Goal: Information Seeking & Learning: Learn about a topic

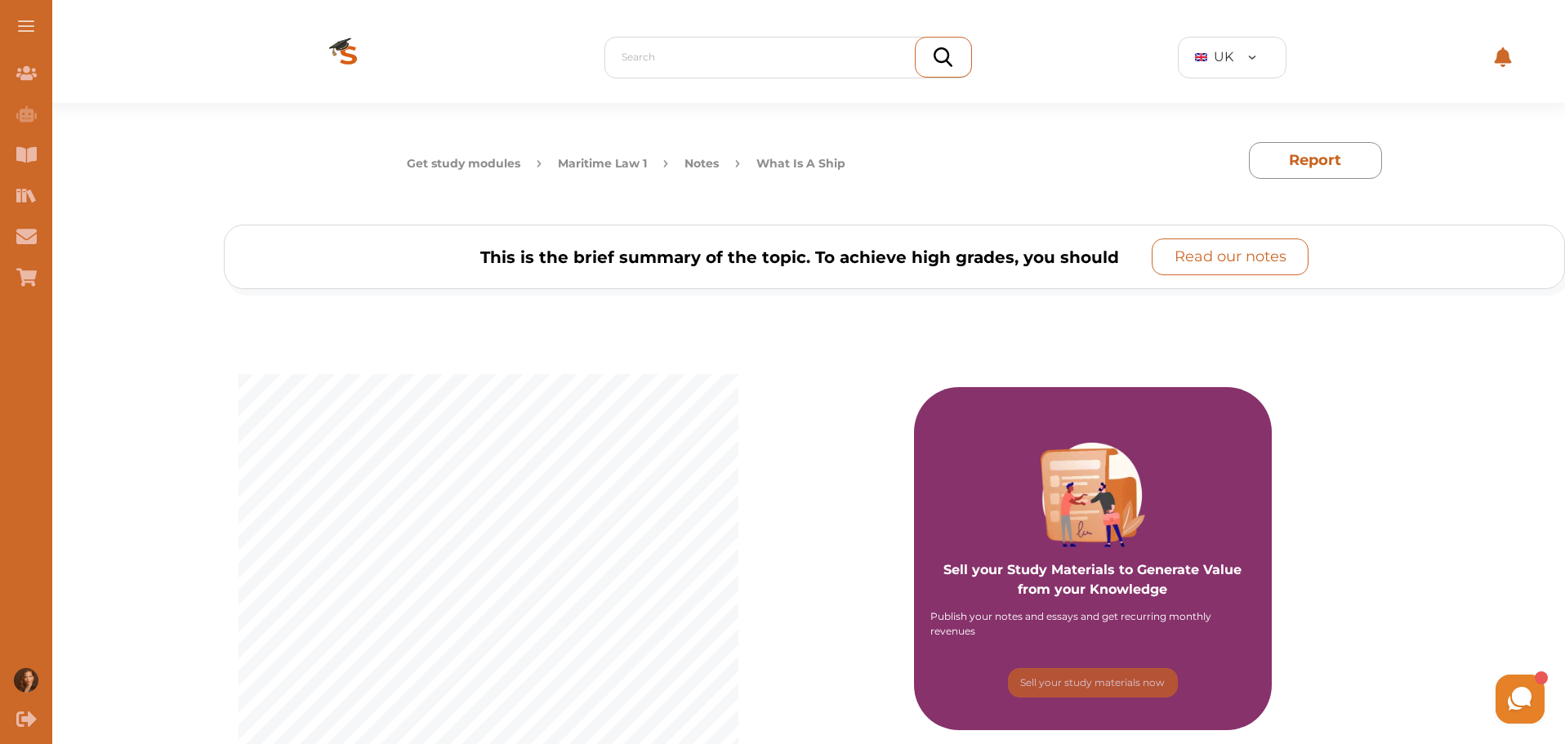
click at [1263, 248] on p "Read our notes" at bounding box center [1231, 257] width 112 height 22
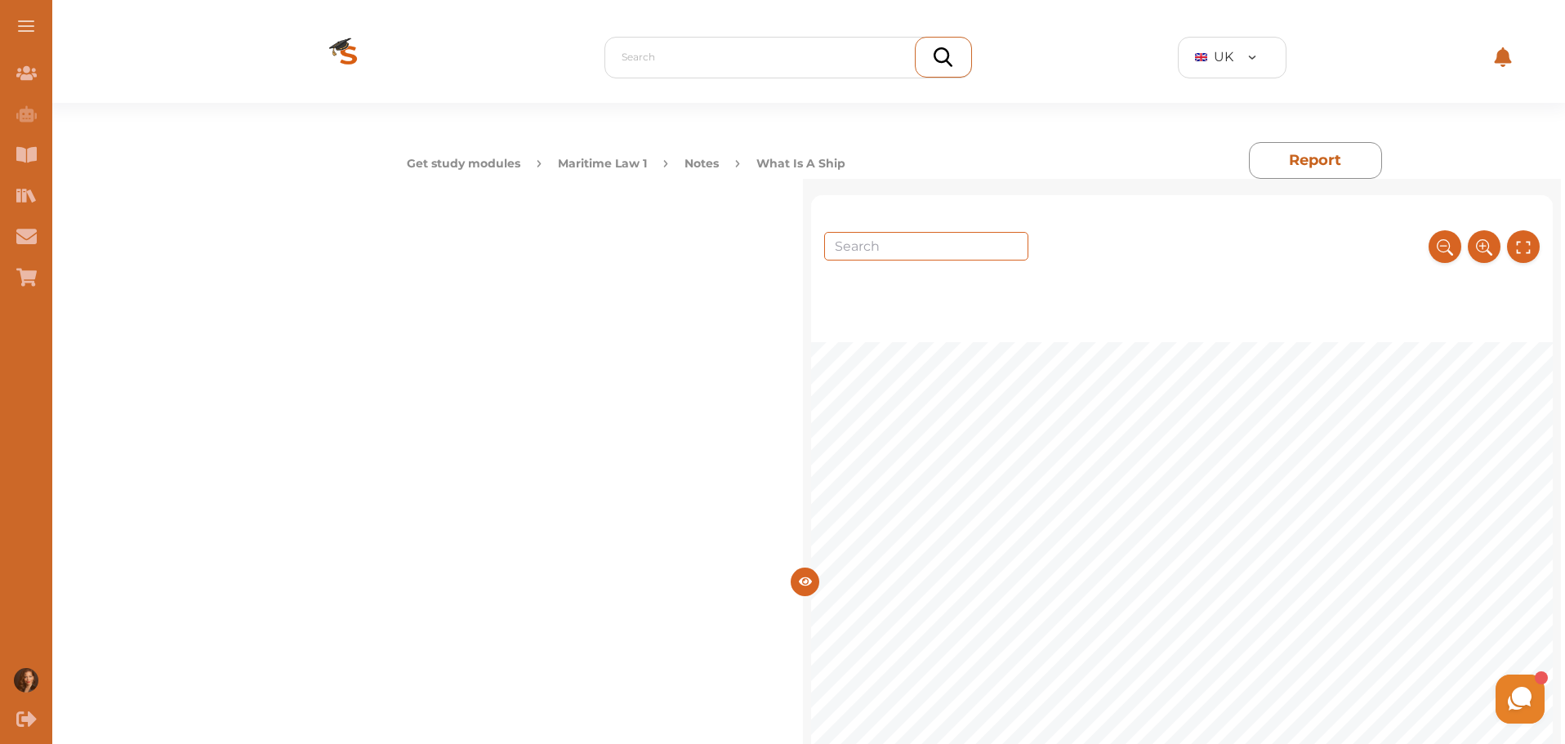
click at [718, 163] on button "Notes" at bounding box center [702, 163] width 34 height 17
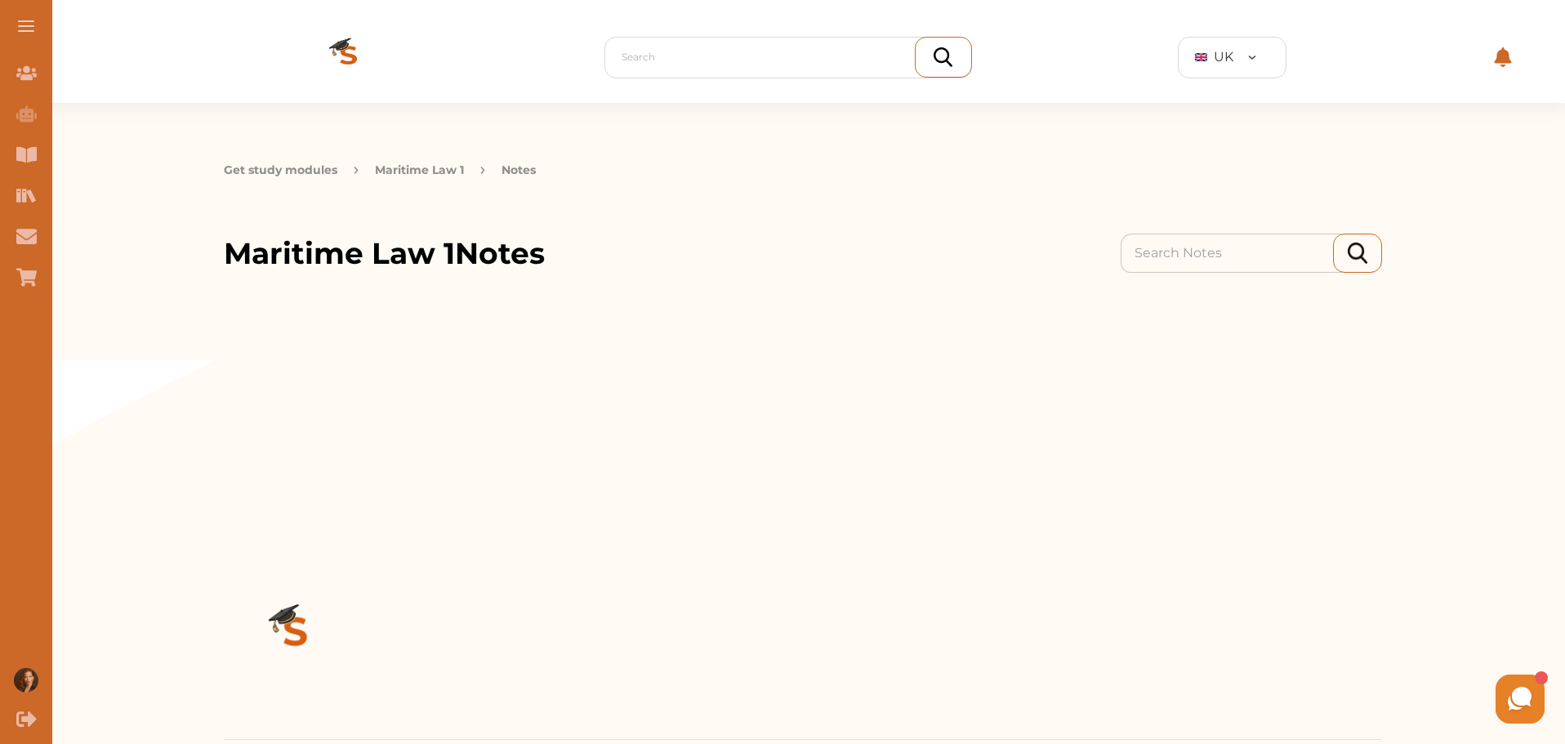
drag, startPoint x: 553, startPoint y: 243, endPoint x: 564, endPoint y: 241, distance: 11.6
click at [564, 241] on div "Maritime Law 1 Notes" at bounding box center [803, 253] width 1158 height 44
click at [424, 167] on button "Maritime Law 1" at bounding box center [419, 170] width 89 height 17
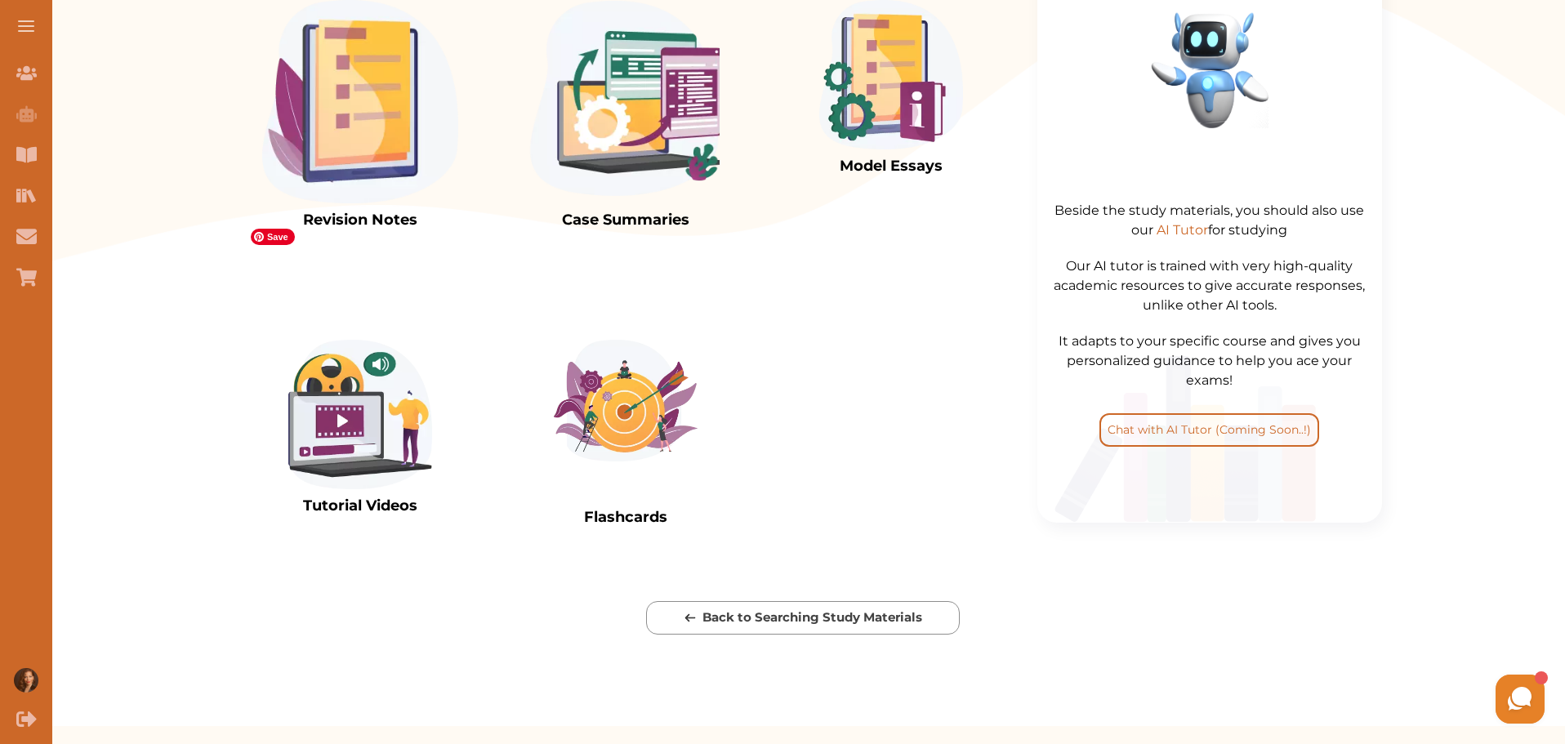
scroll to position [545, 0]
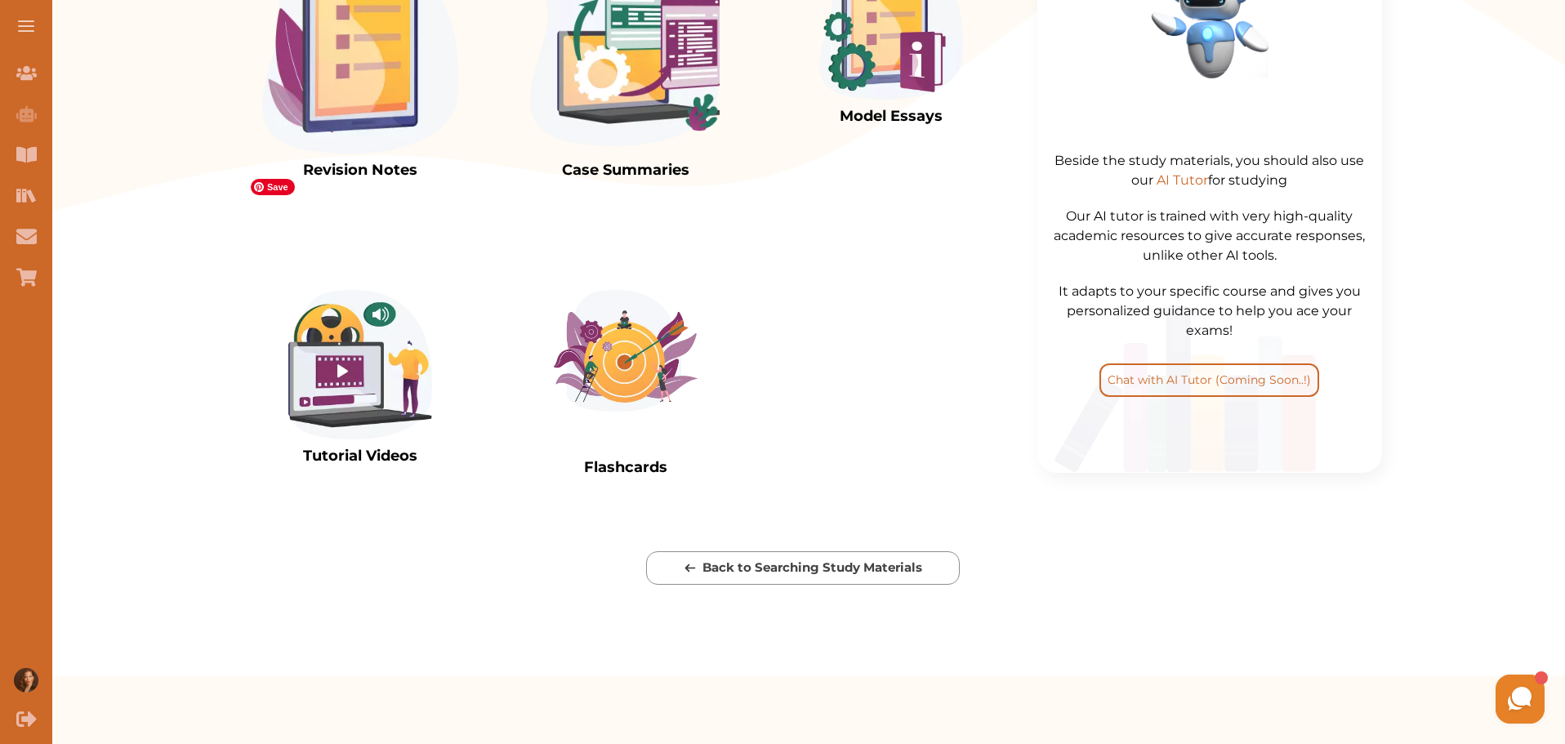
click at [341, 154] on img at bounding box center [360, 51] width 196 height 203
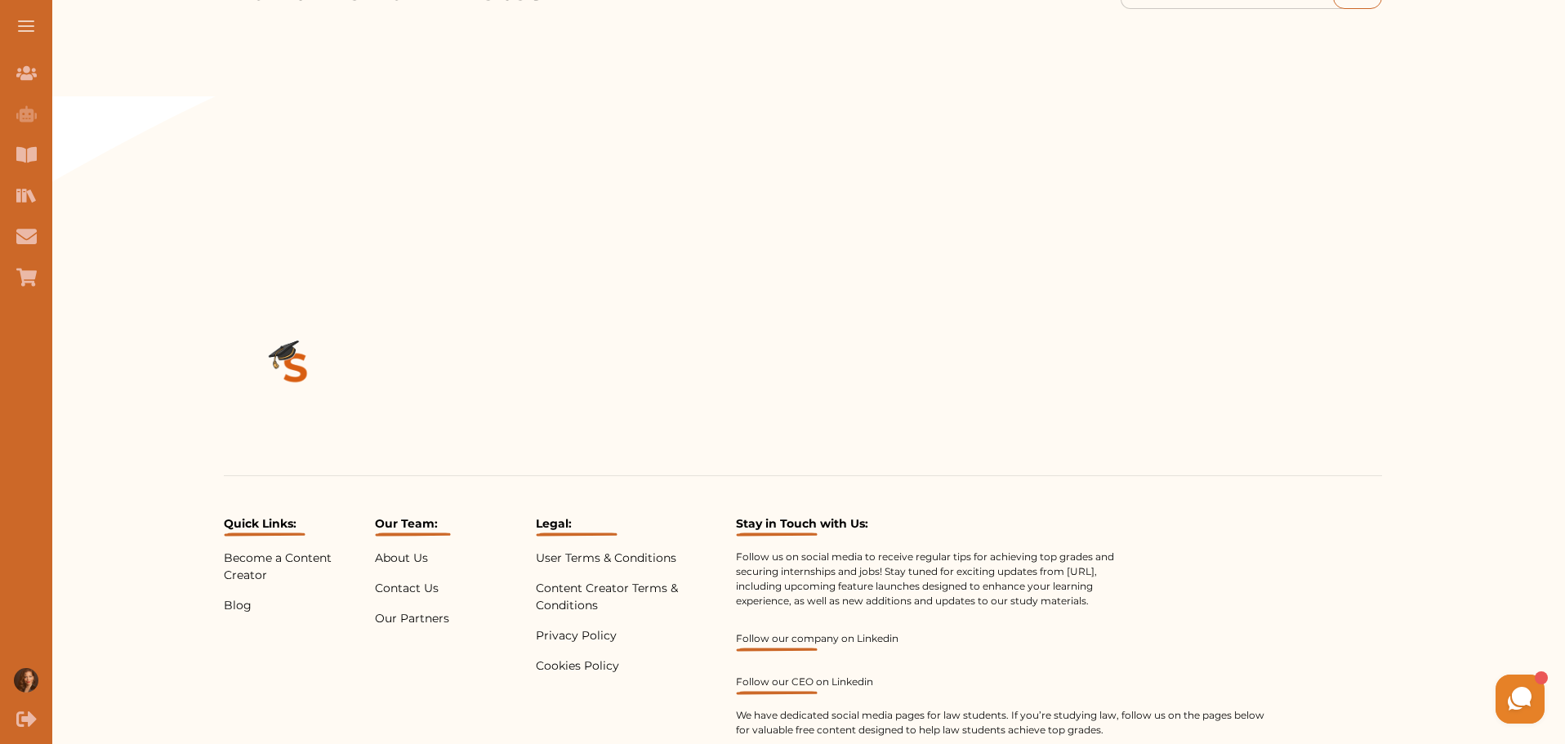
scroll to position [89, 0]
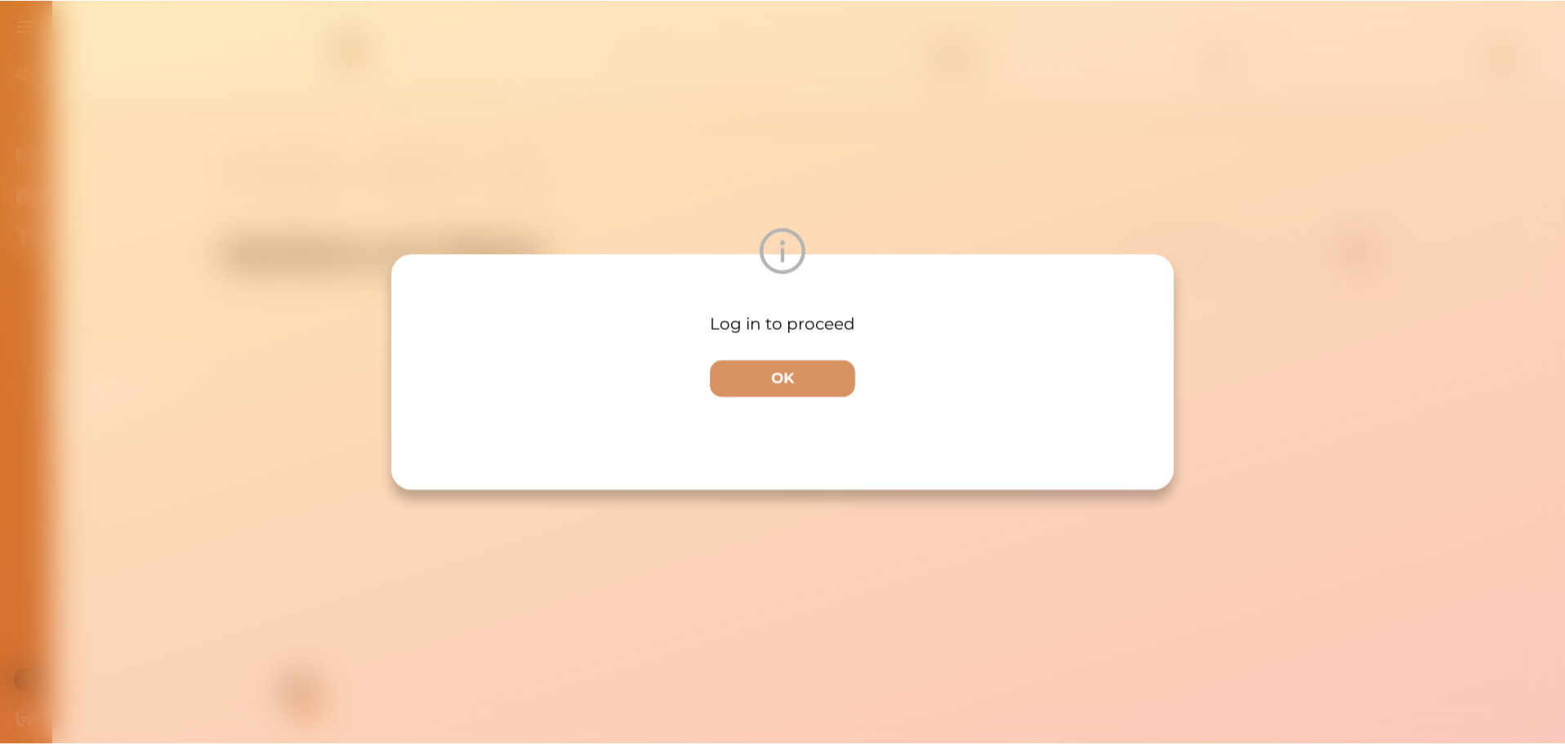
scroll to position [89, 0]
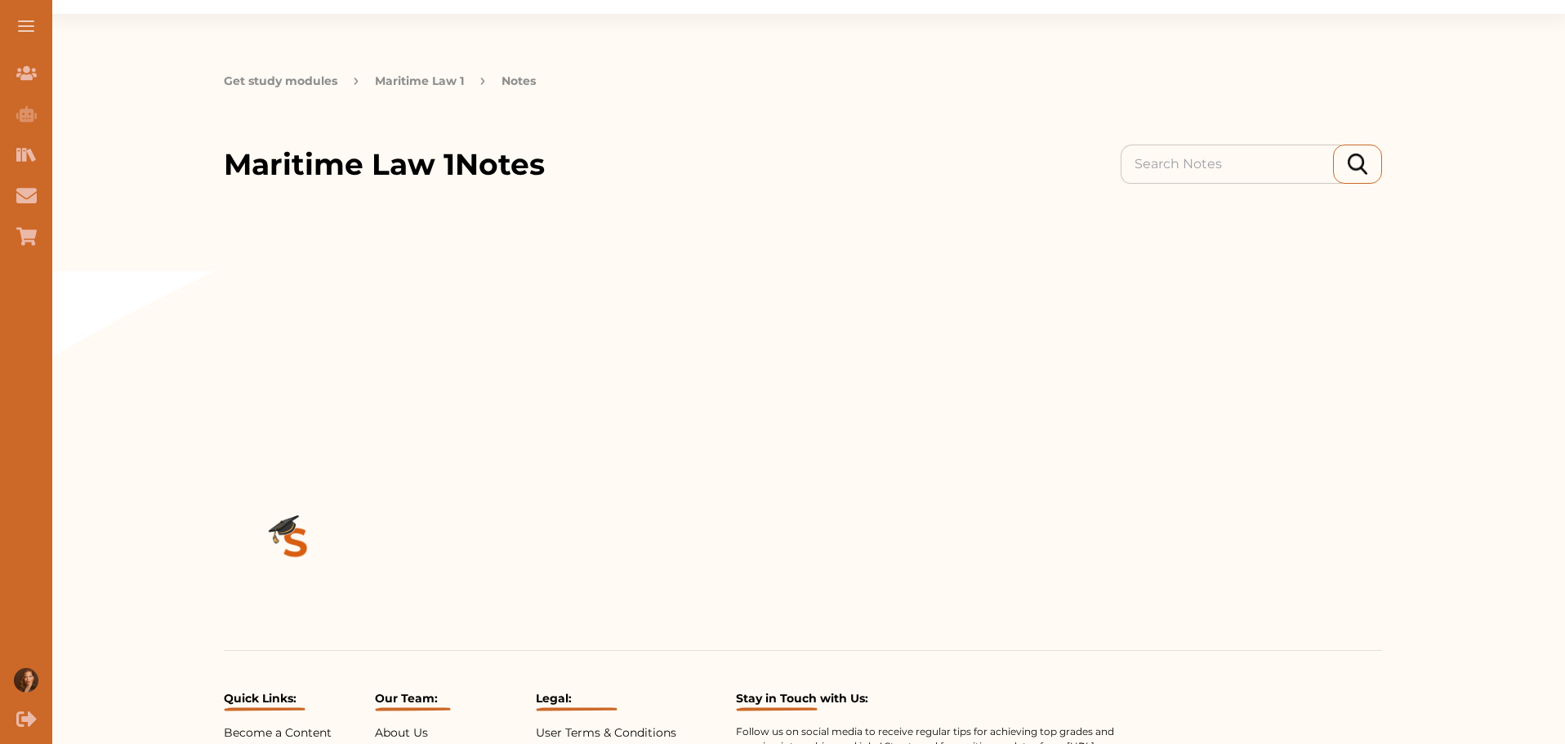
click at [27, 22] on button at bounding box center [26, 26] width 52 height 52
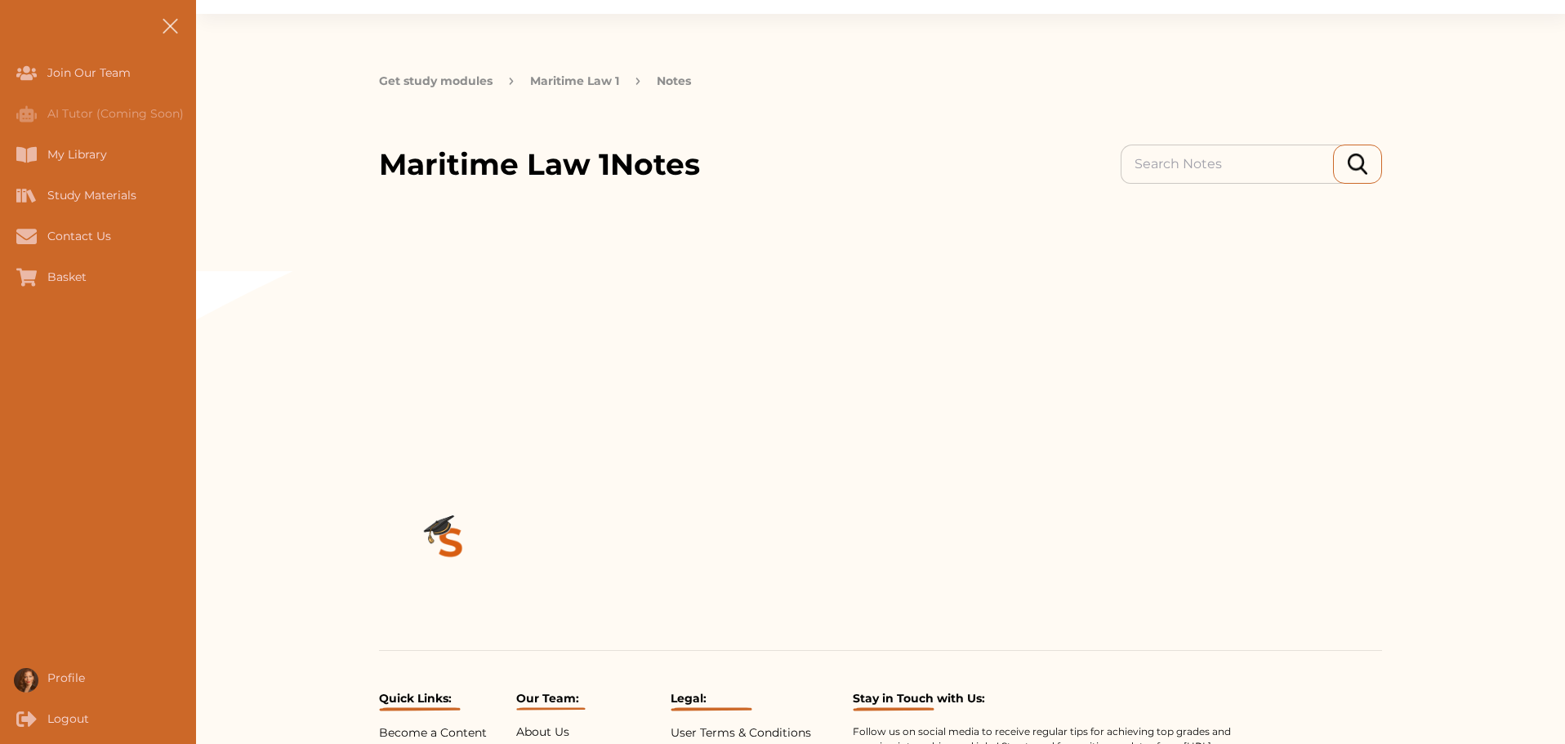
scroll to position [0, 0]
click at [572, 77] on button "Maritime Law 1" at bounding box center [574, 81] width 89 height 17
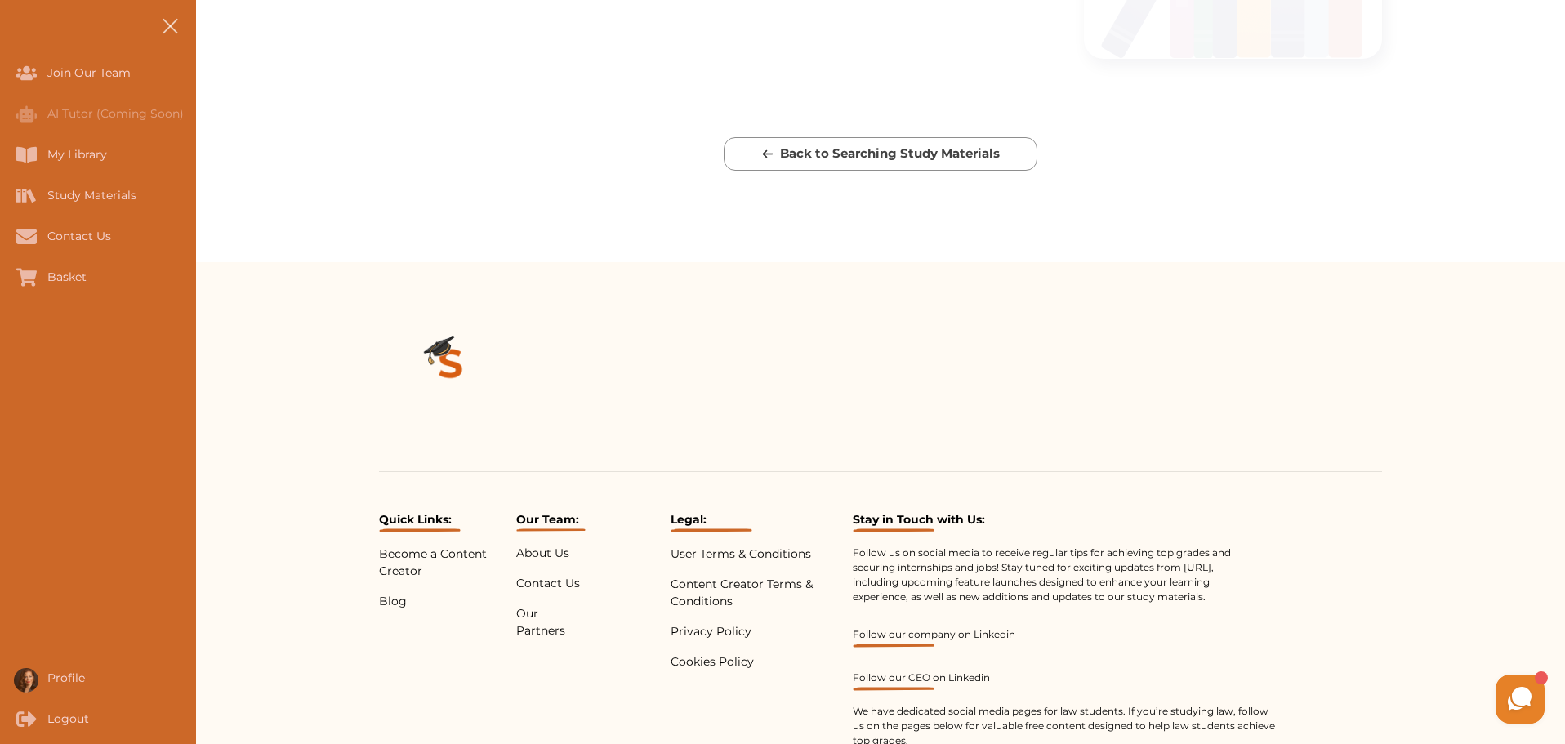
scroll to position [1042, 0]
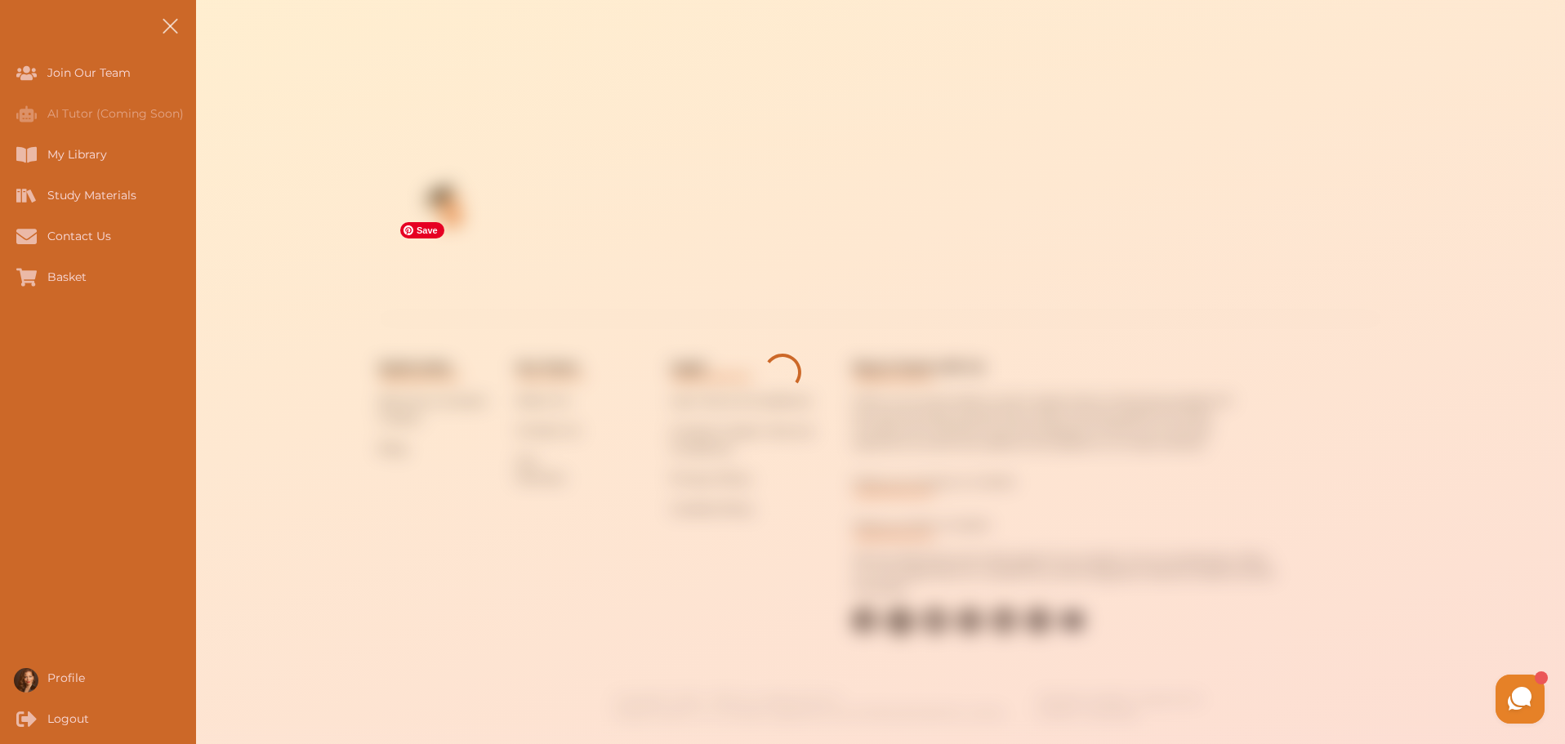
scroll to position [497, 0]
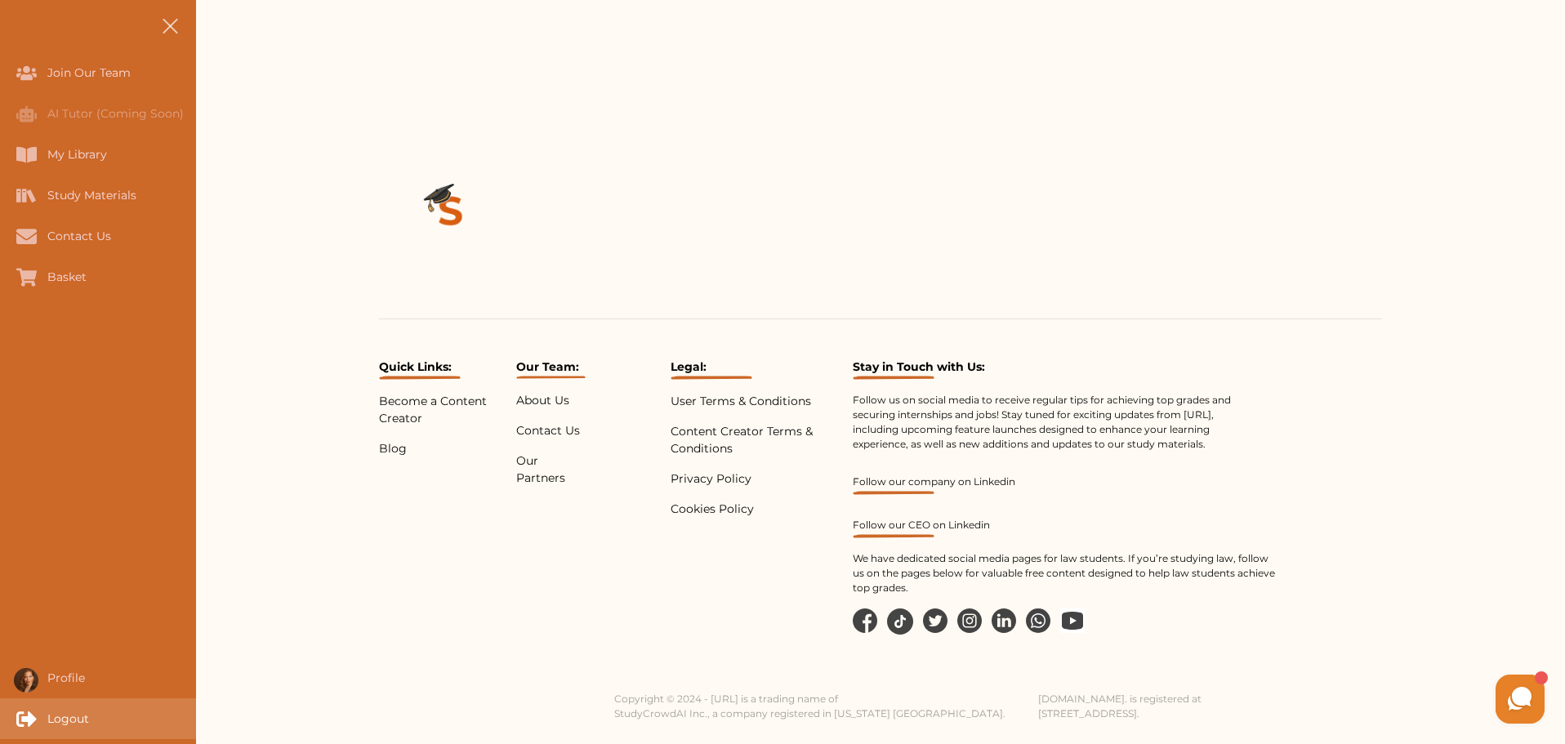
click at [0, 717] on div "Logout" at bounding box center [0, 718] width 0 height 41
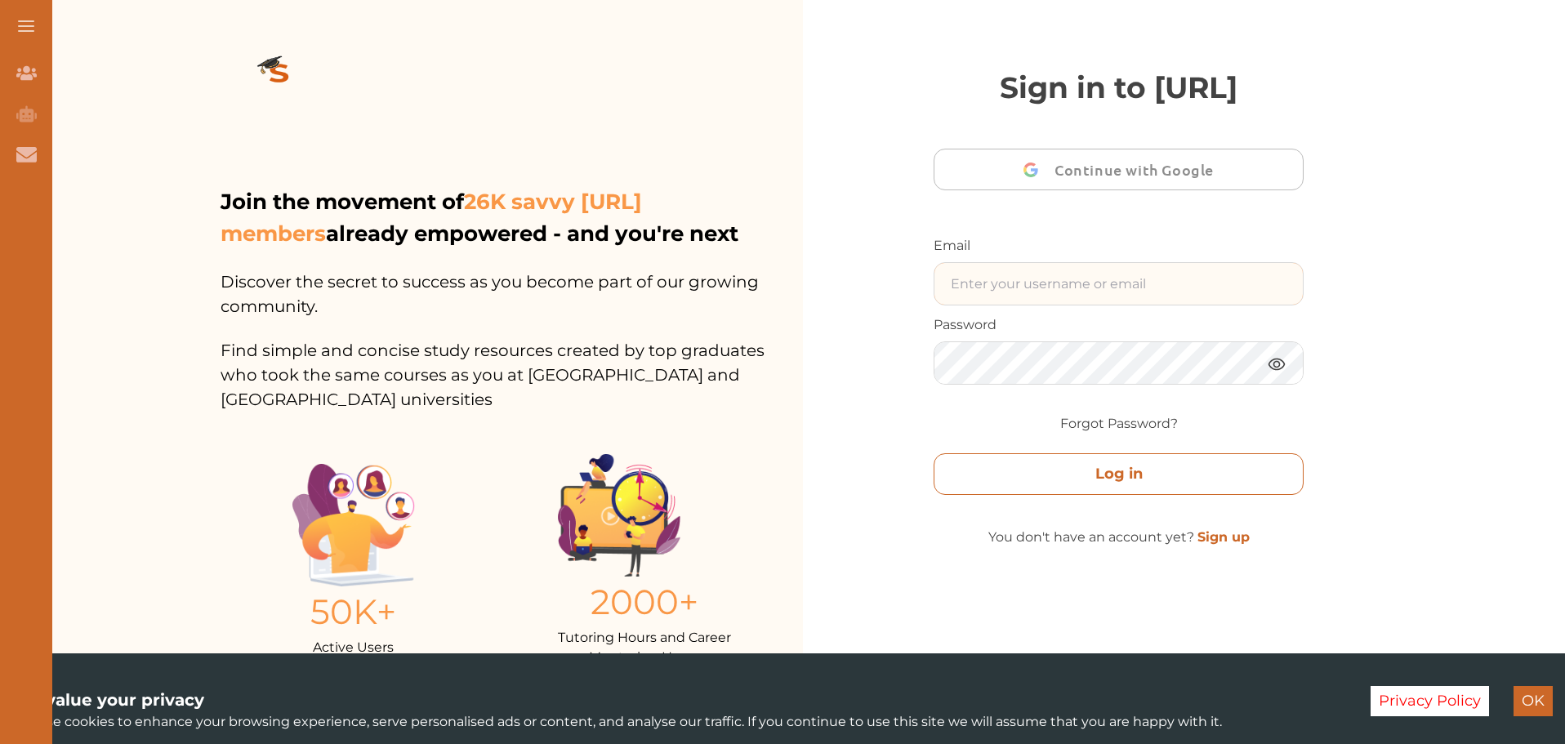
type input "jamiealleyne@gmail.com"
click at [1161, 495] on button "Log in" at bounding box center [1119, 474] width 370 height 42
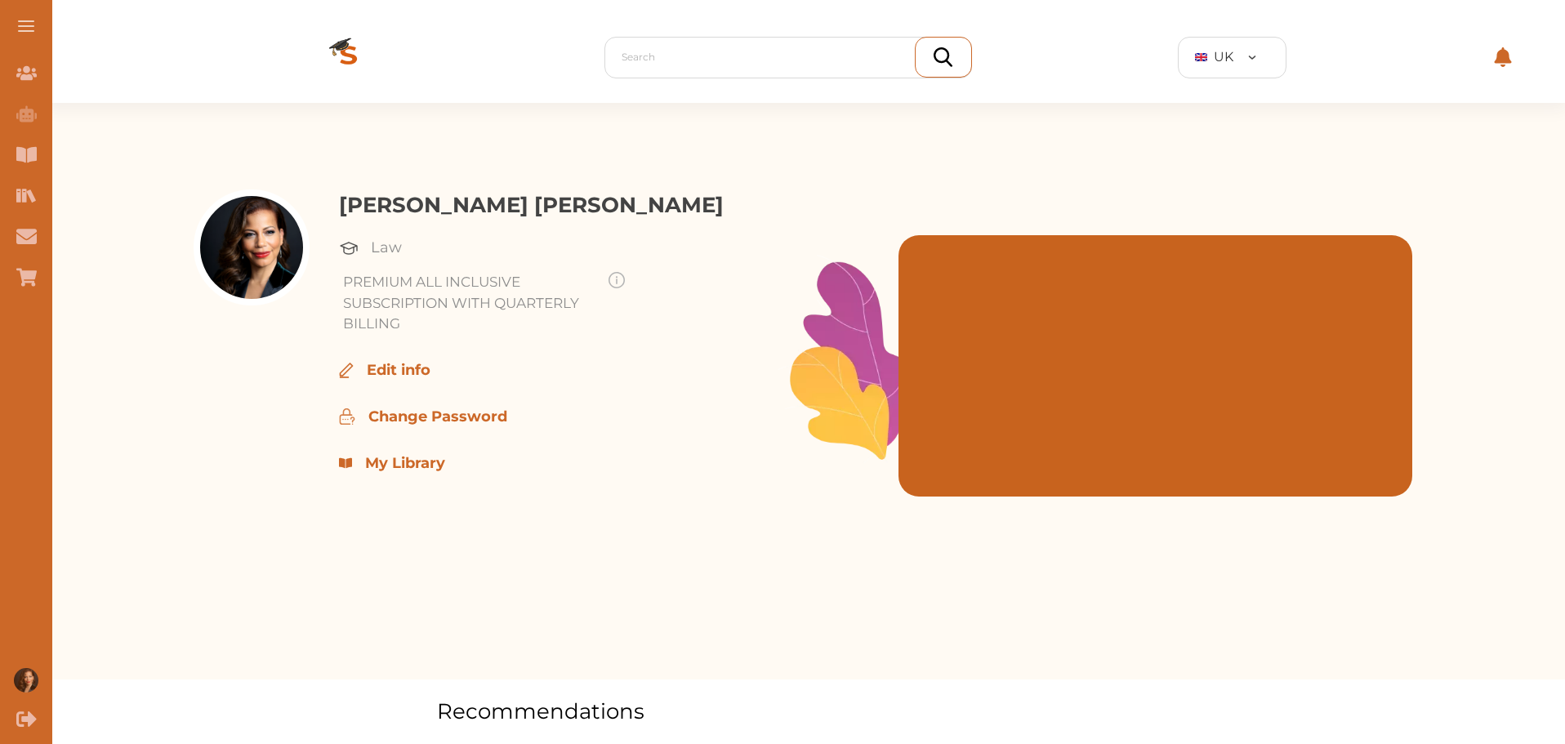
click at [428, 464] on p "My Library" at bounding box center [405, 464] width 80 height 22
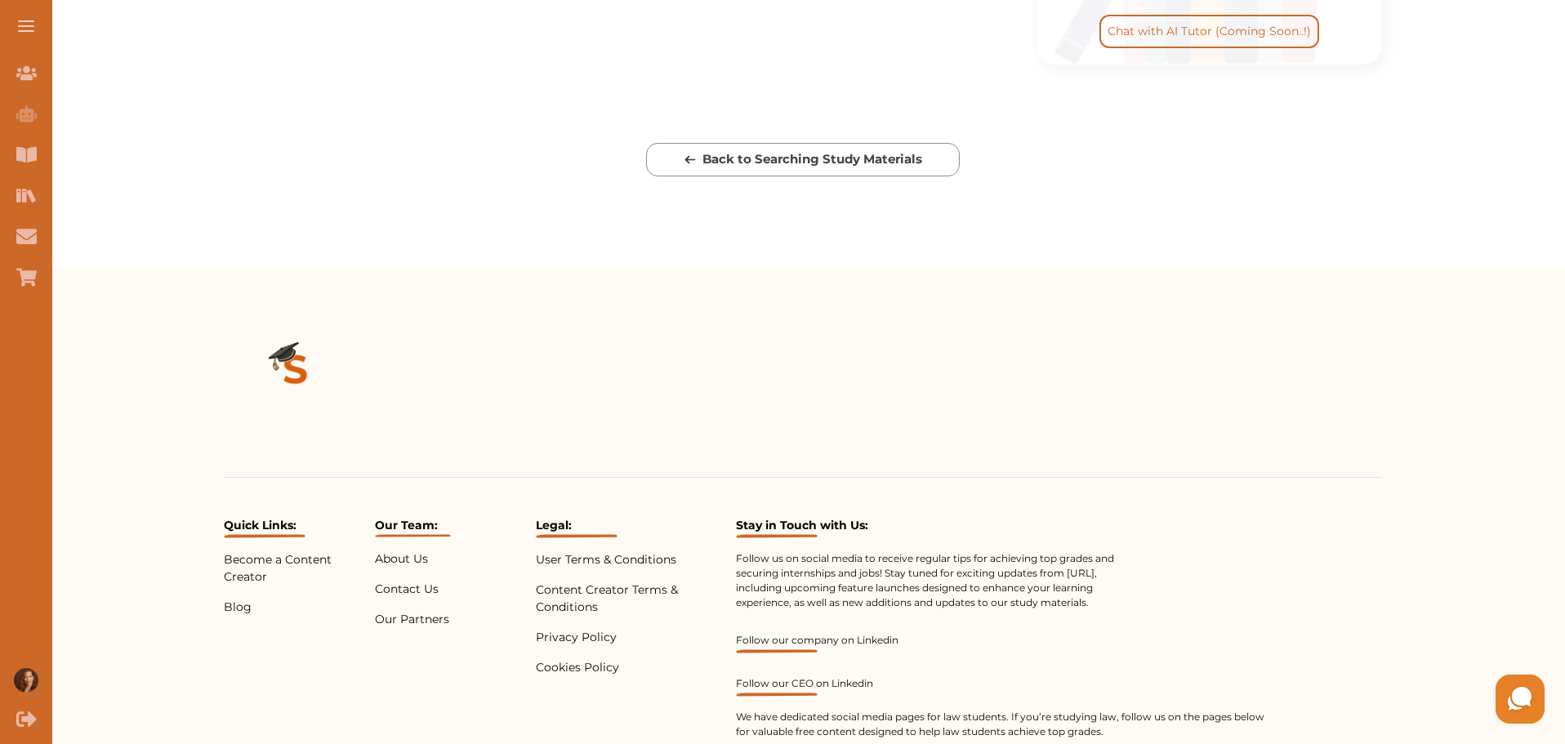
scroll to position [538, 0]
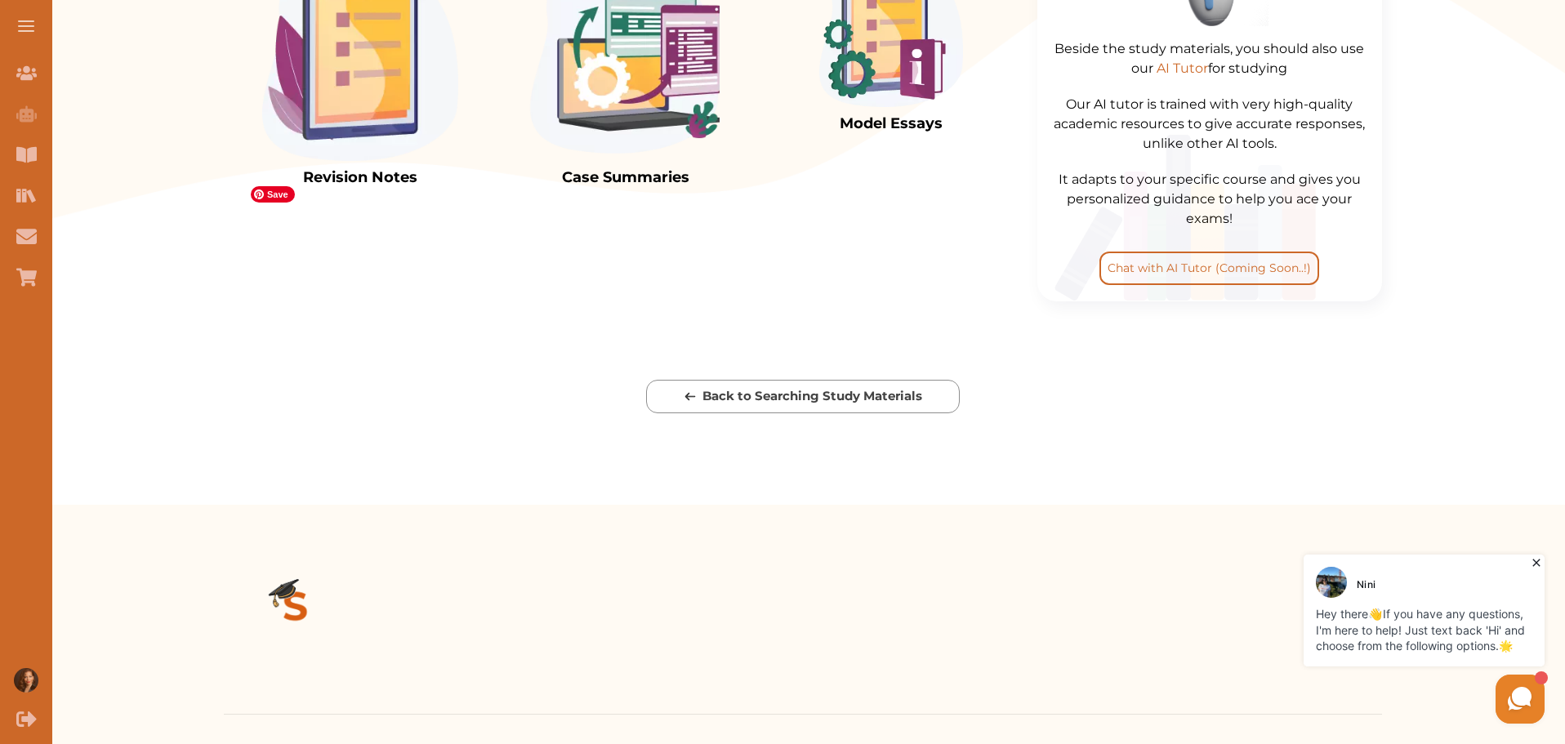
click at [392, 161] on img at bounding box center [360, 59] width 196 height 203
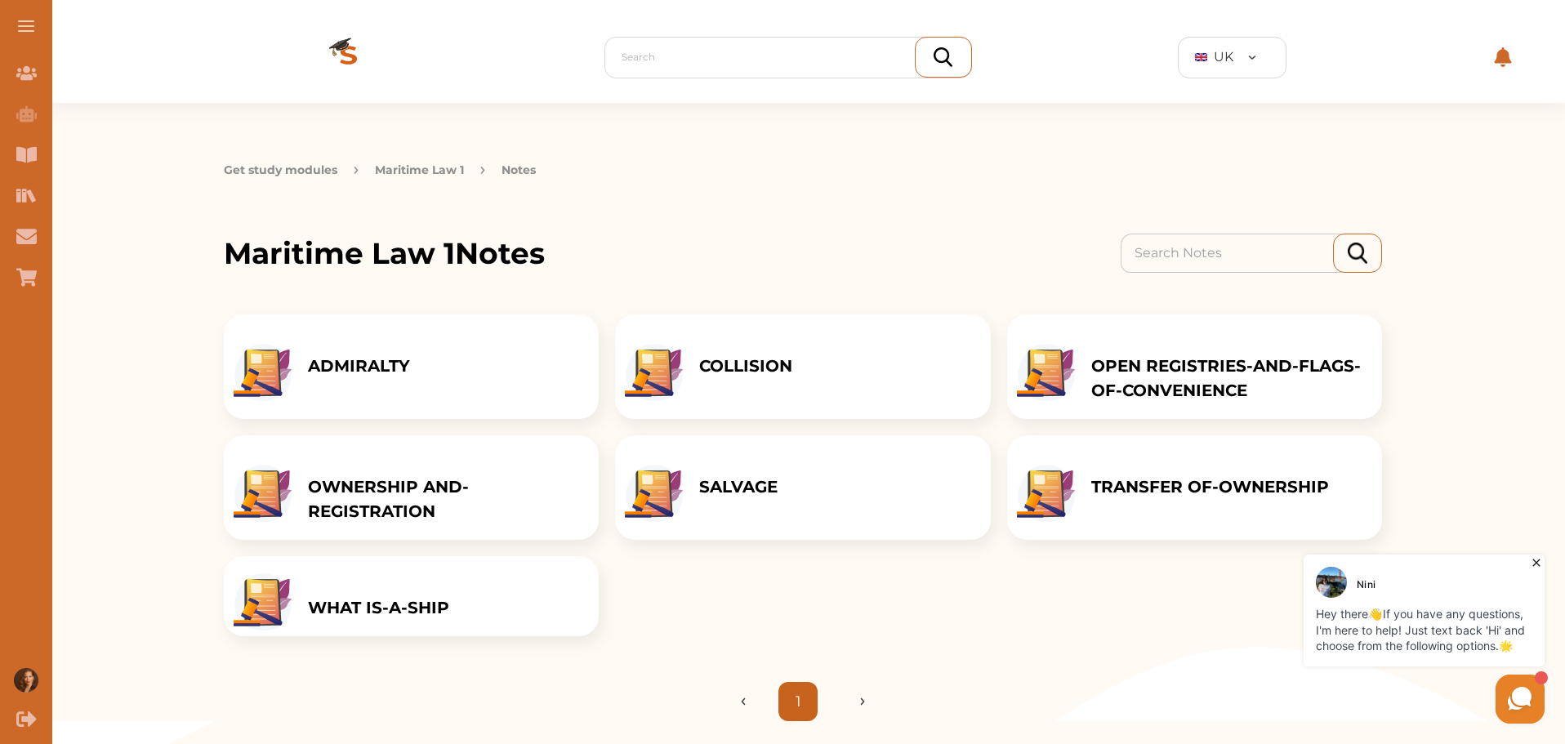
click at [1537, 557] on icon at bounding box center [1536, 563] width 16 height 16
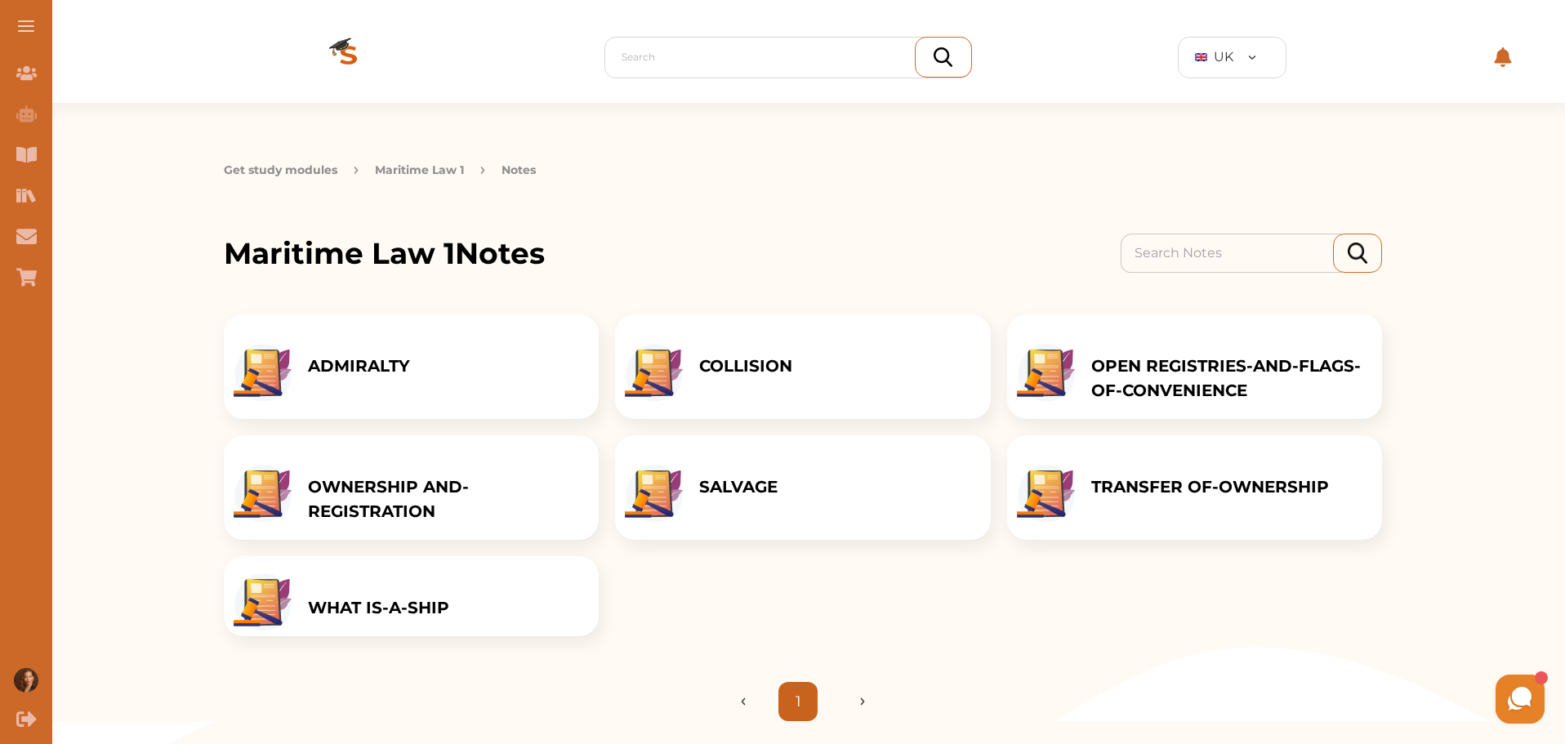
click at [522, 381] on div "ADMIRALTY" at bounding box center [411, 367] width 375 height 105
